Goal: Information Seeking & Learning: Learn about a topic

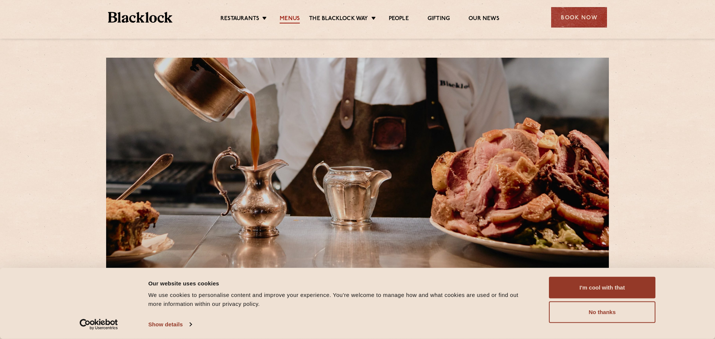
click at [290, 17] on link "Menus" at bounding box center [290, 19] width 20 height 8
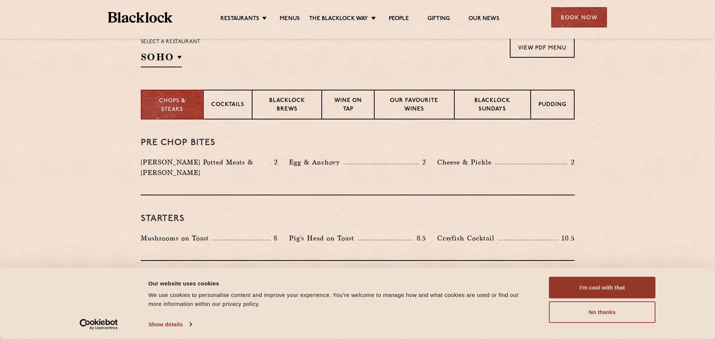
scroll to position [256, 0]
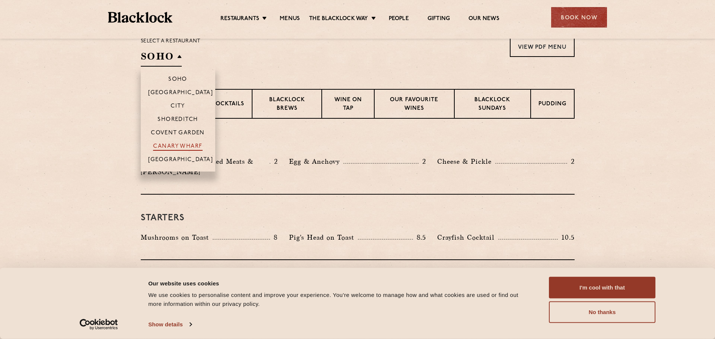
click at [194, 143] on p "Canary Wharf" at bounding box center [177, 146] width 49 height 7
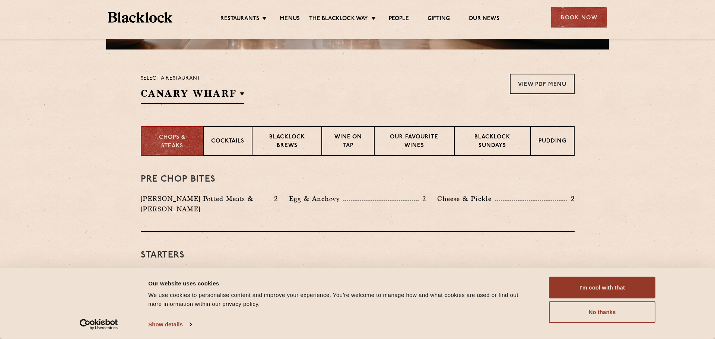
scroll to position [225, 0]
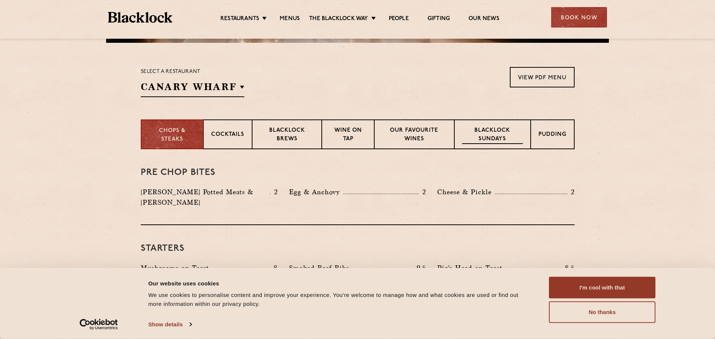
click at [521, 139] on p "Blacklock Sundays" at bounding box center [492, 136] width 60 height 18
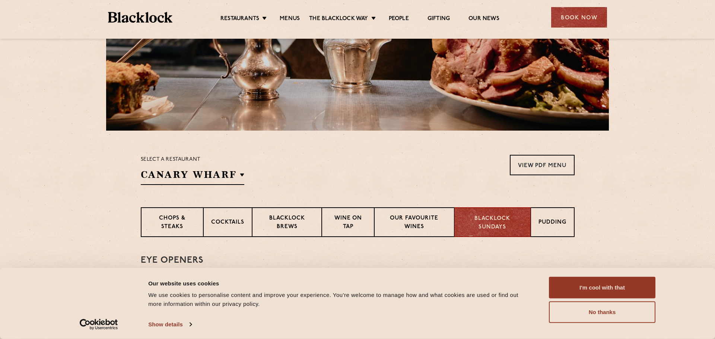
scroll to position [139, 0]
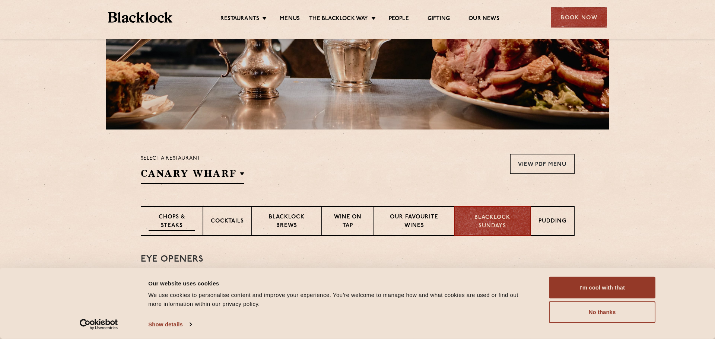
click at [186, 224] on p "Chops & Steaks" at bounding box center [172, 222] width 47 height 18
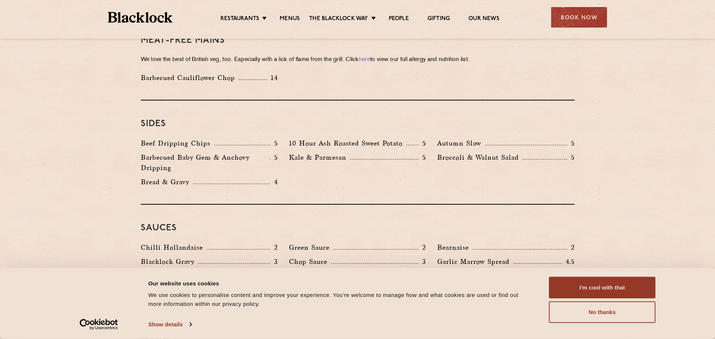
scroll to position [1096, 0]
